Goal: Task Accomplishment & Management: Manage account settings

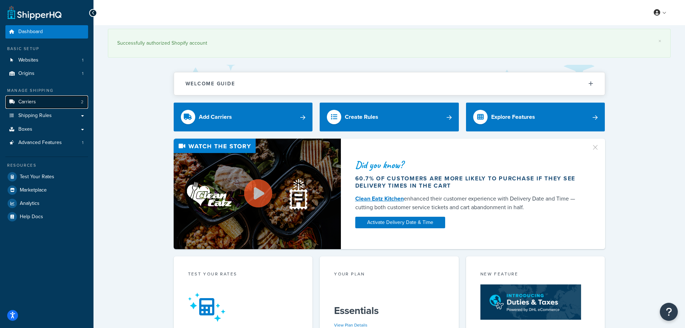
click at [35, 101] on span "Carriers" at bounding box center [27, 102] width 18 height 6
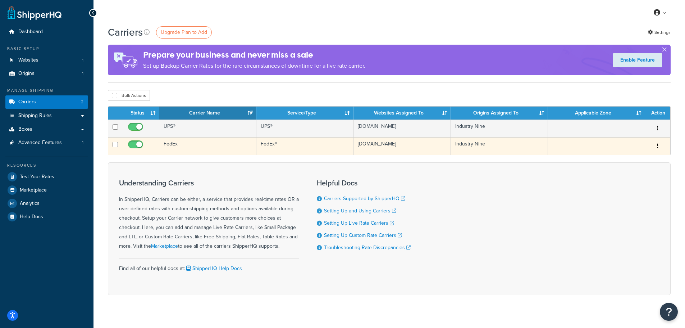
click at [658, 146] on icon "button" at bounding box center [657, 145] width 1 height 5
click at [642, 158] on link "Edit" at bounding box center [629, 160] width 57 height 15
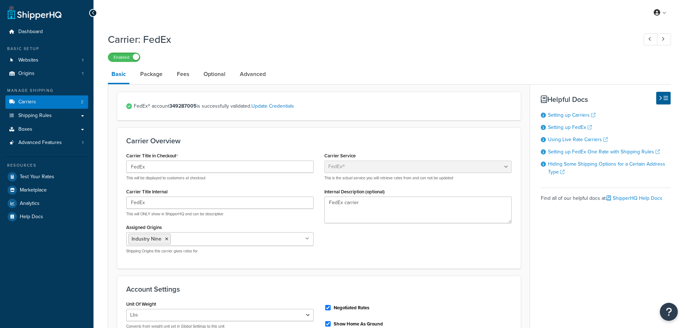
select select "fedEx"
select select "REGULAR_PICKUP"
select select "YOUR_PACKAGING"
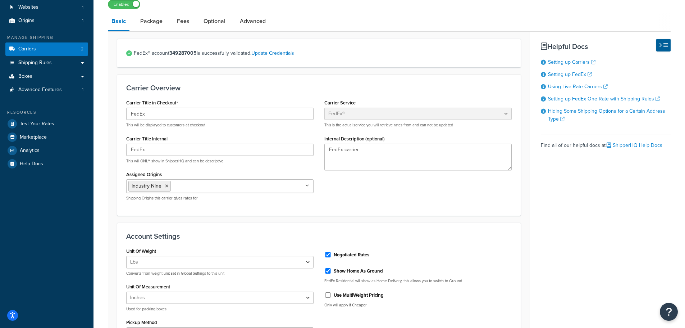
scroll to position [31, 0]
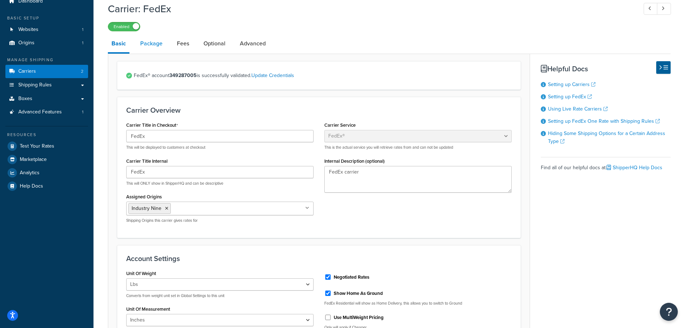
click at [137, 43] on link "Package" at bounding box center [152, 43] width 30 height 17
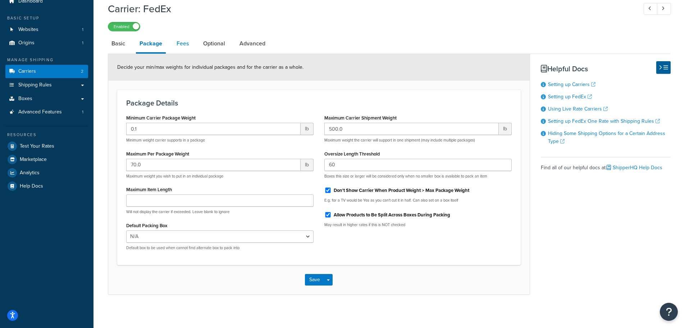
click at [188, 46] on link "Fees" at bounding box center [182, 43] width 19 height 17
select select "AFTER"
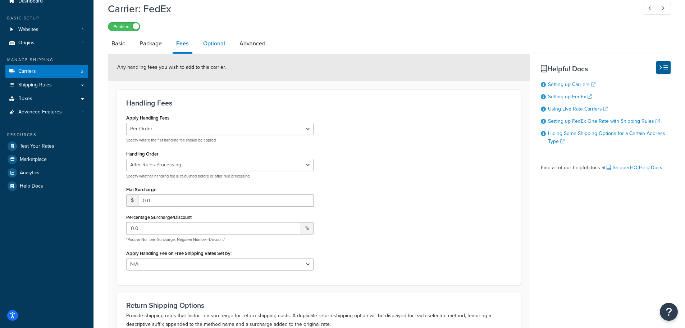
click at [218, 44] on link "Optional" at bounding box center [214, 43] width 29 height 17
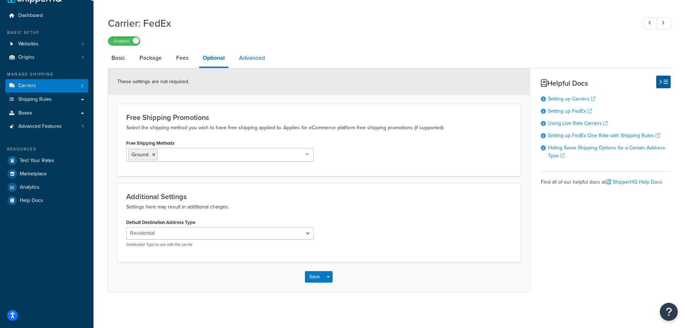
click at [260, 62] on link "Advanced" at bounding box center [252, 57] width 33 height 17
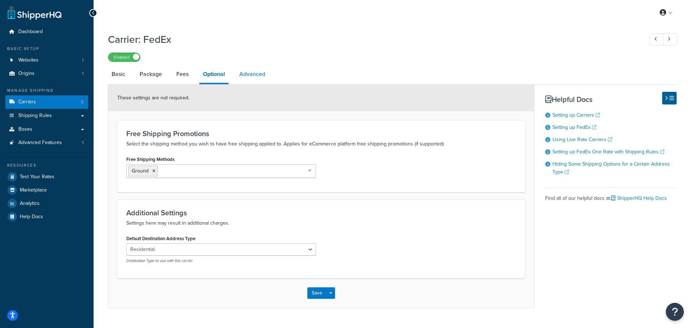
select select "false"
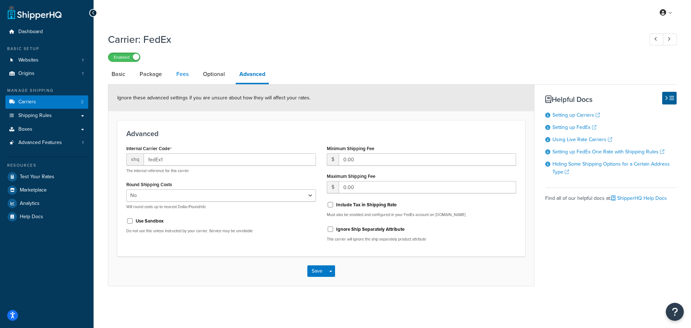
click at [189, 73] on link "Fees" at bounding box center [182, 73] width 19 height 17
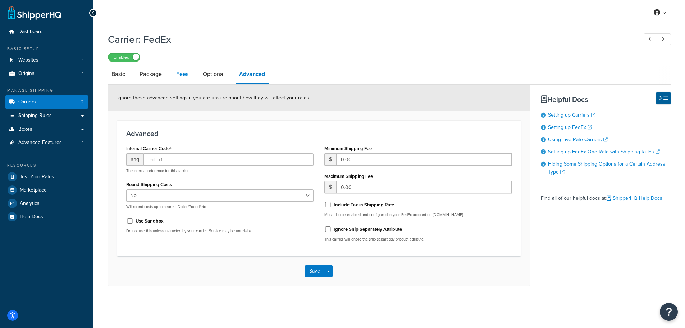
select select "AFTER"
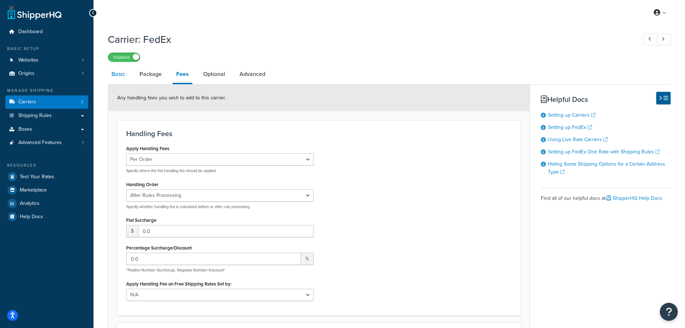
click at [115, 76] on link "Basic" at bounding box center [118, 73] width 21 height 17
select select "fedEx"
select select "REGULAR_PICKUP"
select select "YOUR_PACKAGING"
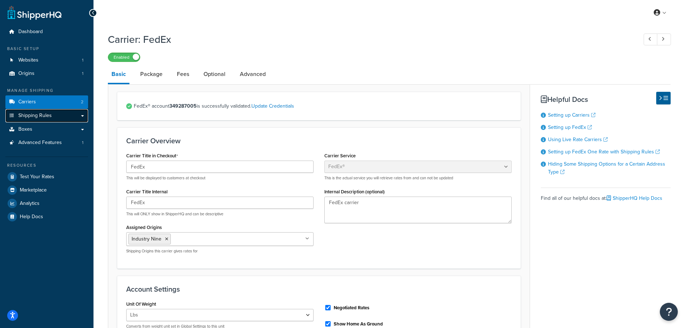
click at [55, 117] on link "Shipping Rules" at bounding box center [46, 115] width 83 height 13
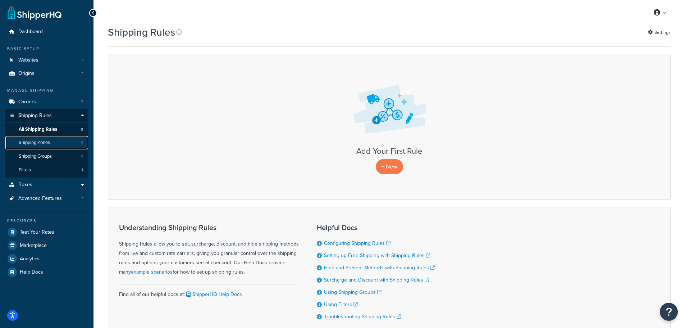
click at [44, 141] on span "Shipping Zones" at bounding box center [34, 143] width 31 height 6
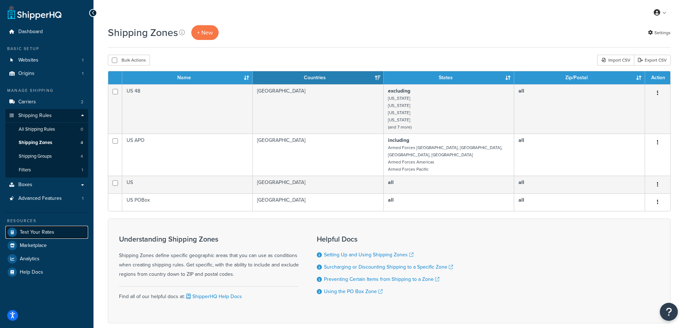
click at [44, 228] on link "Test Your Rates" at bounding box center [46, 232] width 83 height 13
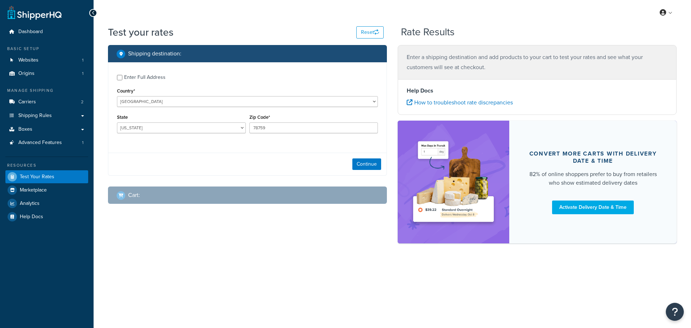
select select "[GEOGRAPHIC_DATA]"
click at [41, 76] on link "Origins 1" at bounding box center [46, 73] width 83 height 13
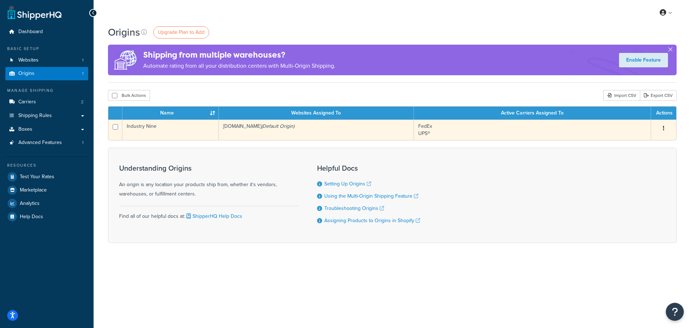
click at [662, 124] on button "button" at bounding box center [663, 129] width 10 height 12
click at [624, 143] on link "Edit" at bounding box center [639, 142] width 57 height 15
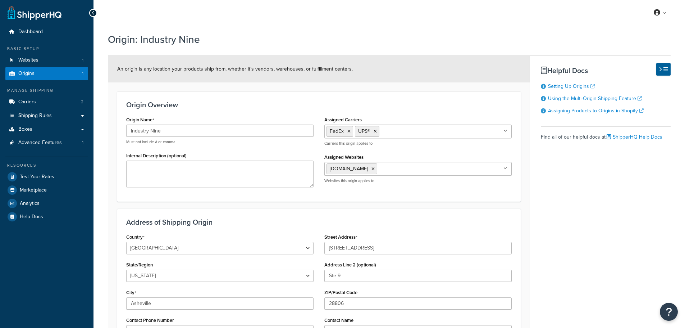
select select "33"
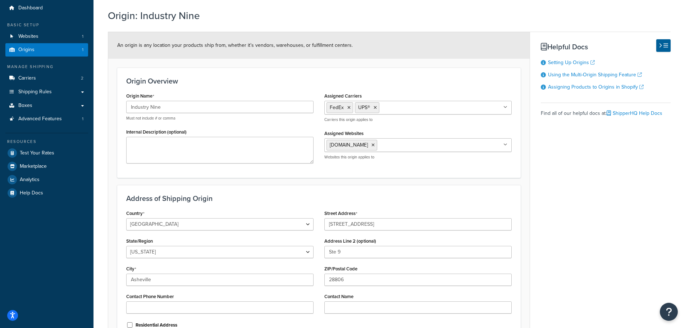
scroll to position [36, 0]
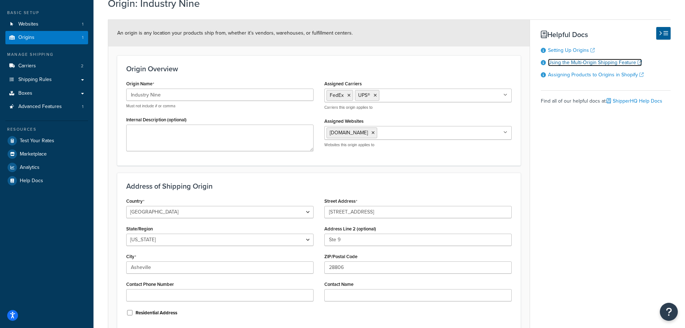
click at [586, 61] on link "Using the Multi-Origin Shipping Feature" at bounding box center [595, 63] width 94 height 8
